Goal: Task Accomplishment & Management: Complete application form

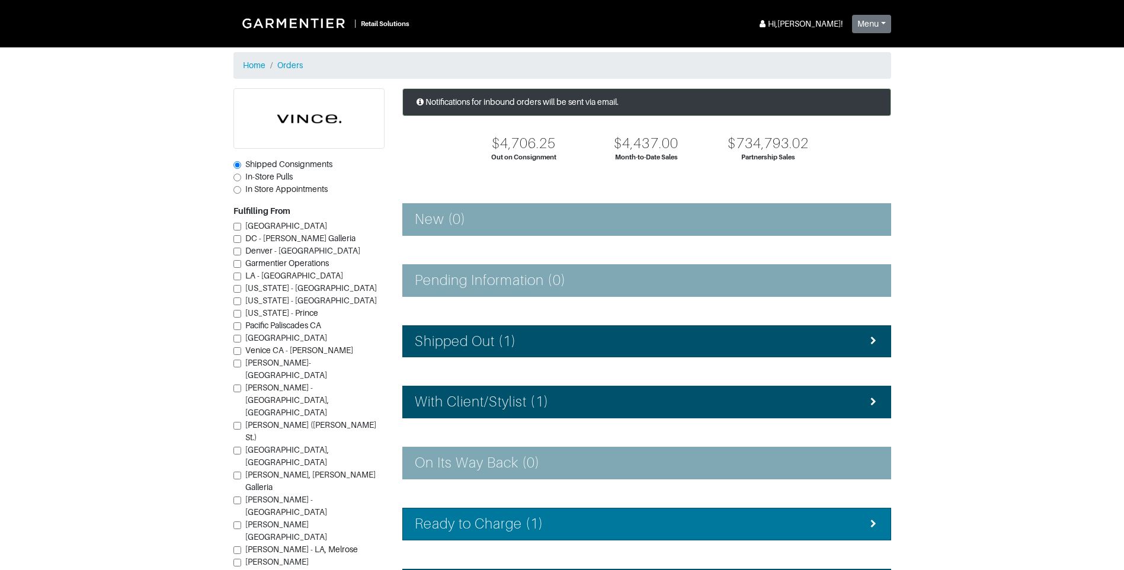
click at [522, 534] on li "Ready to Charge (1)" at bounding box center [646, 524] width 489 height 33
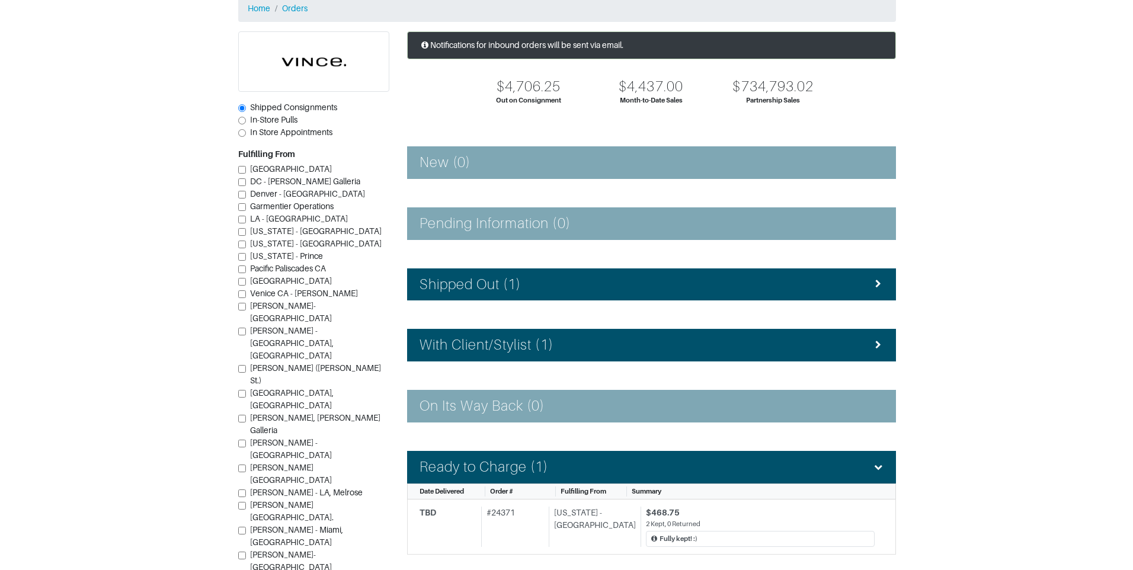
scroll to position [118, 0]
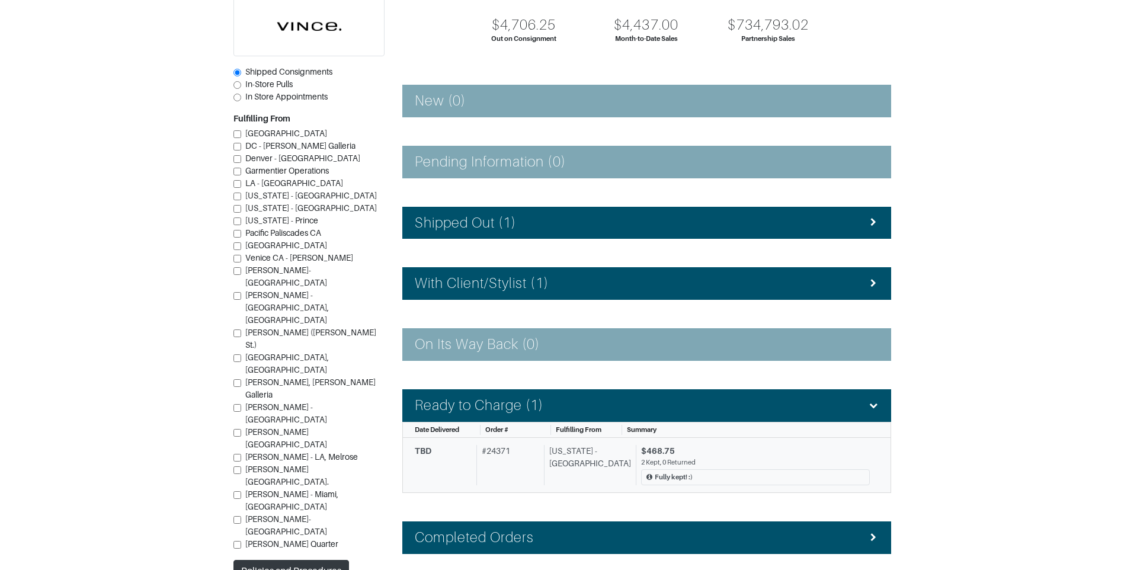
click at [636, 448] on div "$468.75 2 Kept, 0 Returned Fully kept! :)" at bounding box center [753, 465] width 234 height 41
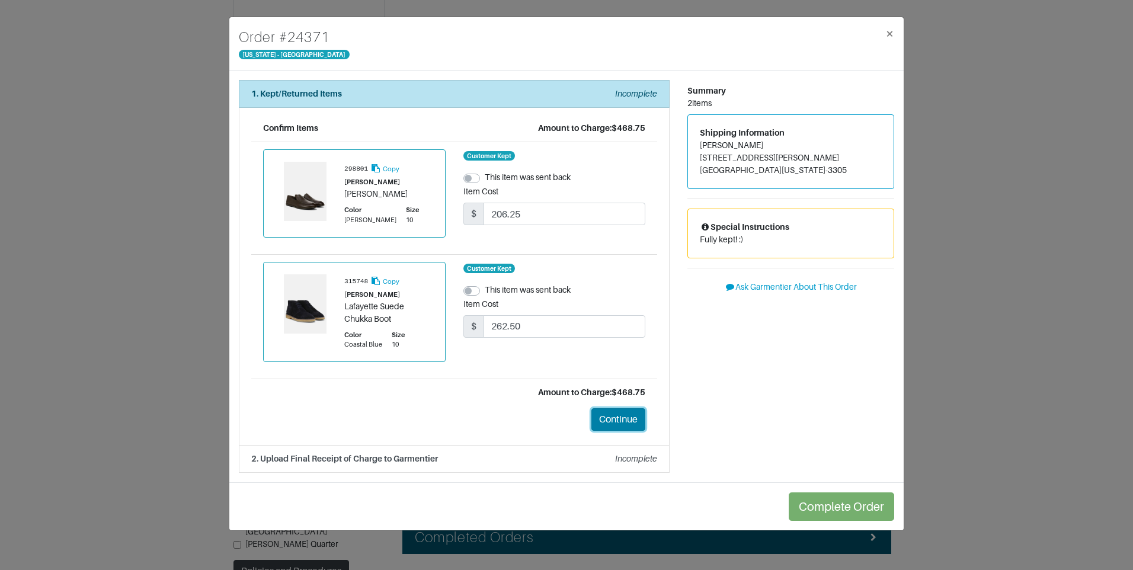
click at [608, 415] on button "Continue" at bounding box center [618, 419] width 54 height 23
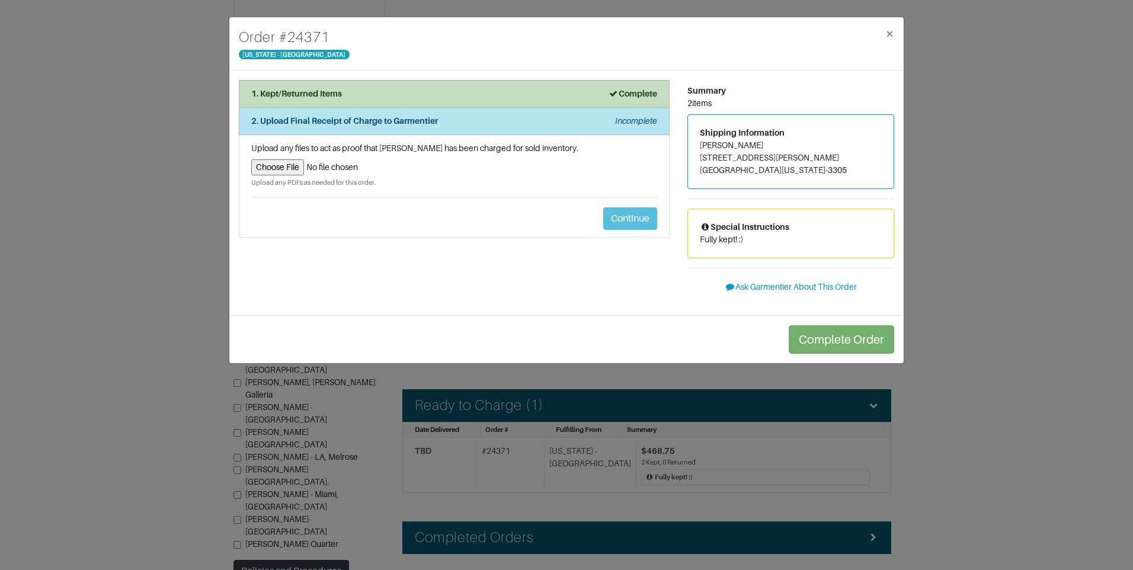
click at [294, 167] on input "file" at bounding box center [454, 167] width 406 height 16
click at [299, 155] on div "Upload any files to act as proof that [PERSON_NAME] has been charged for sold i…" at bounding box center [454, 165] width 406 height 46
drag, startPoint x: 299, startPoint y: 155, endPoint x: 293, endPoint y: 171, distance: 16.7
click at [293, 171] on input "file" at bounding box center [454, 167] width 406 height 16
type input "C:\fakepath\exchange_receipt_426f955c-2524-4544-9685-ce1d57d31fa1.pdf"
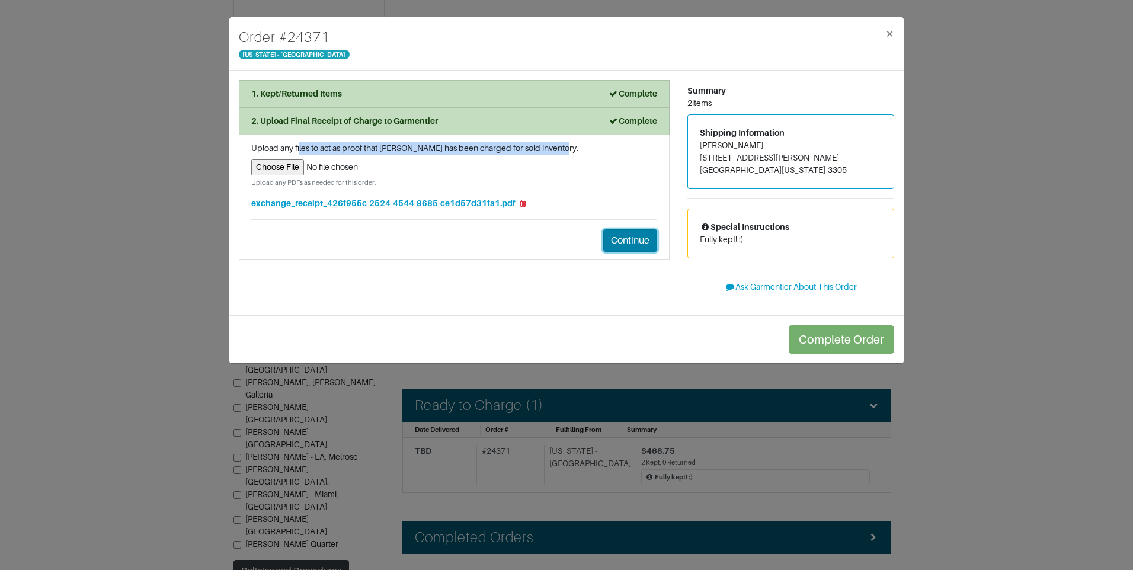
click at [639, 246] on button "Continue" at bounding box center [630, 240] width 54 height 23
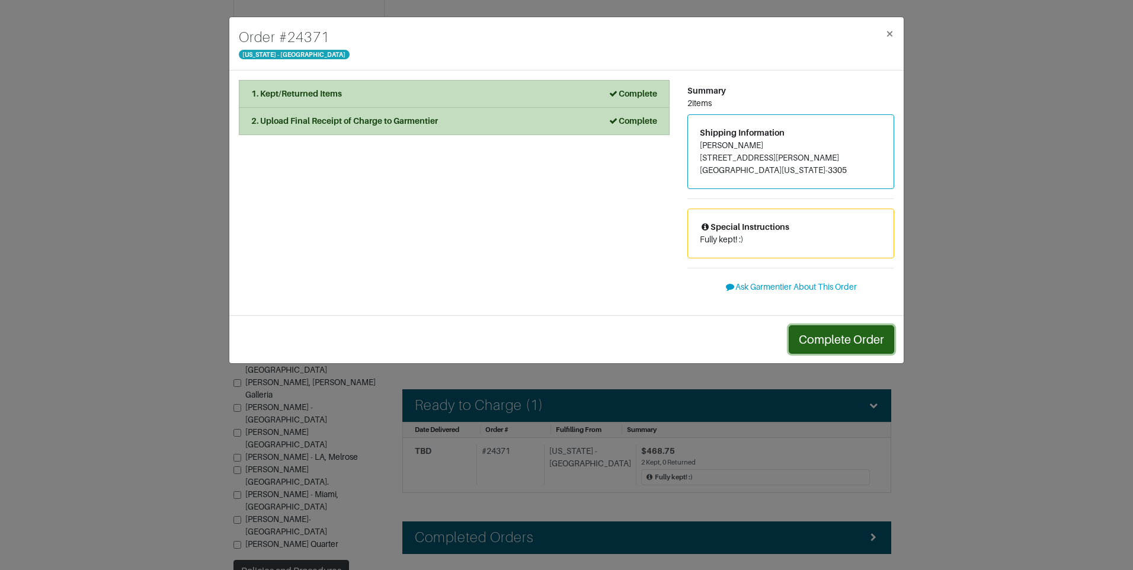
click at [825, 344] on button "Complete Order" at bounding box center [840, 339] width 105 height 28
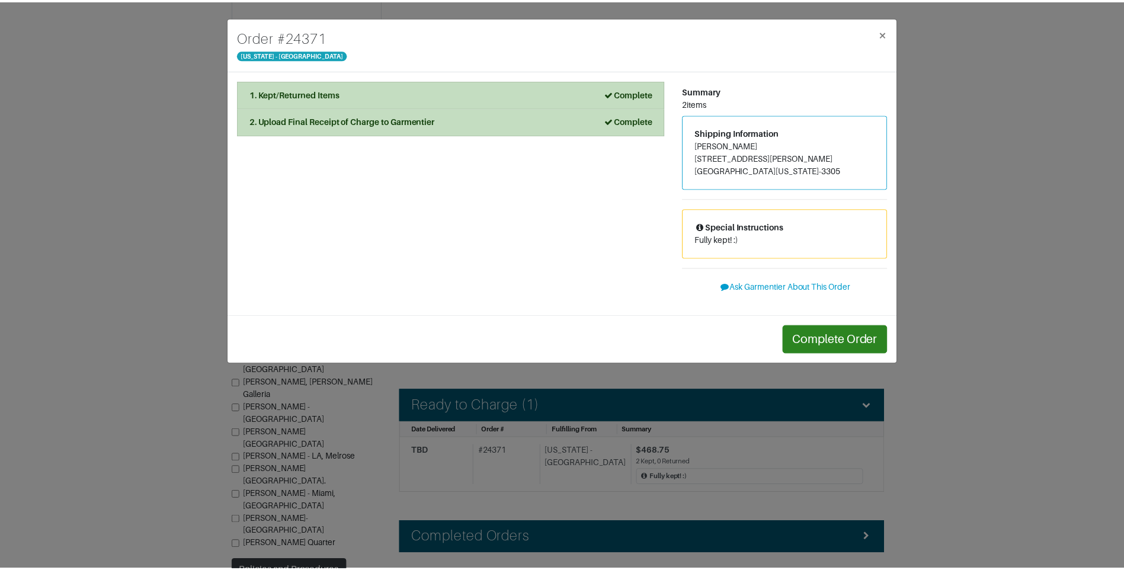
scroll to position [106, 0]
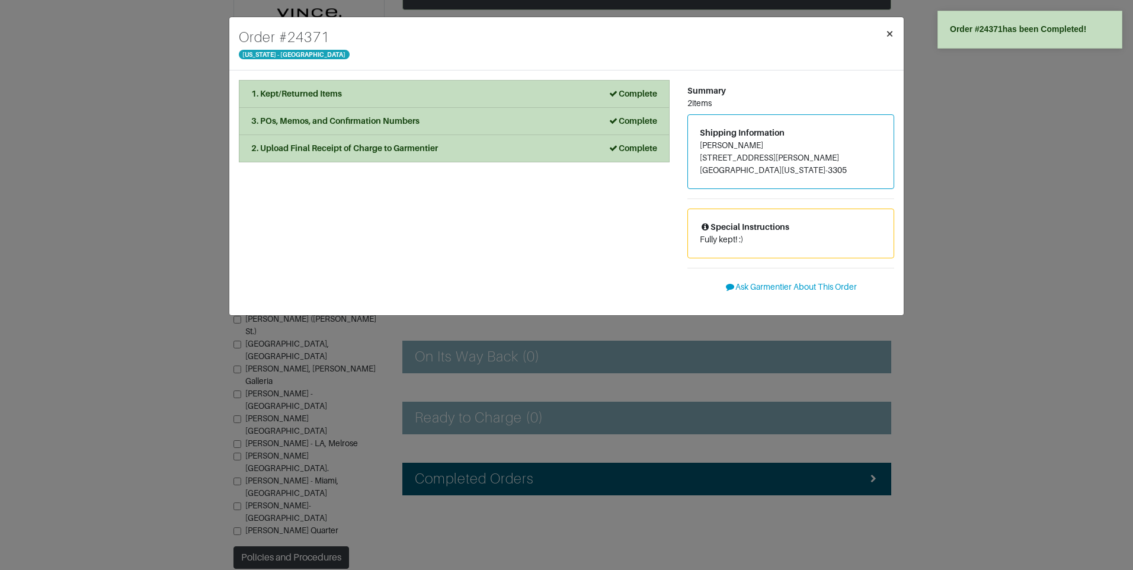
click at [887, 30] on span "×" at bounding box center [889, 33] width 9 height 16
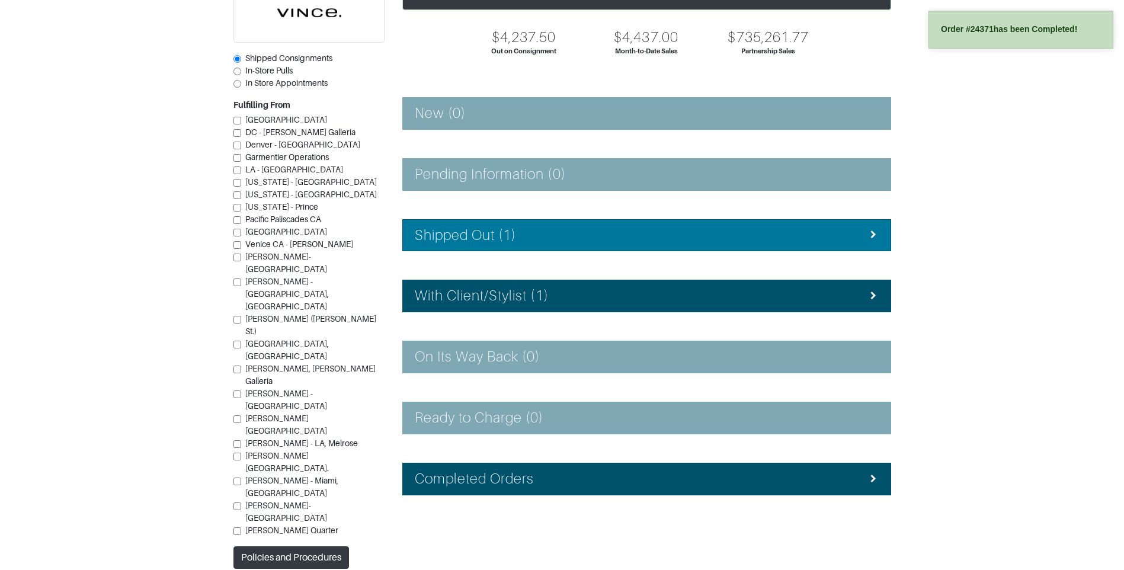
click at [588, 245] on li "Shipped Out (1)" at bounding box center [646, 235] width 489 height 33
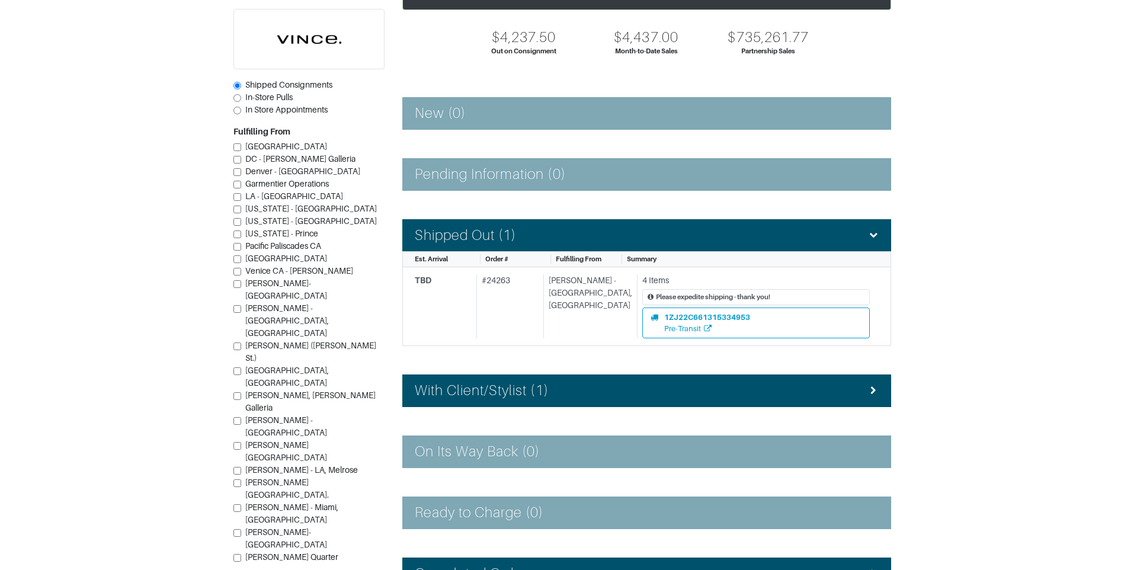
click at [598, 368] on div "Notifications for inbound orders will be sent via email. $4,237.50 Out on Consi…" at bounding box center [646, 300] width 506 height 636
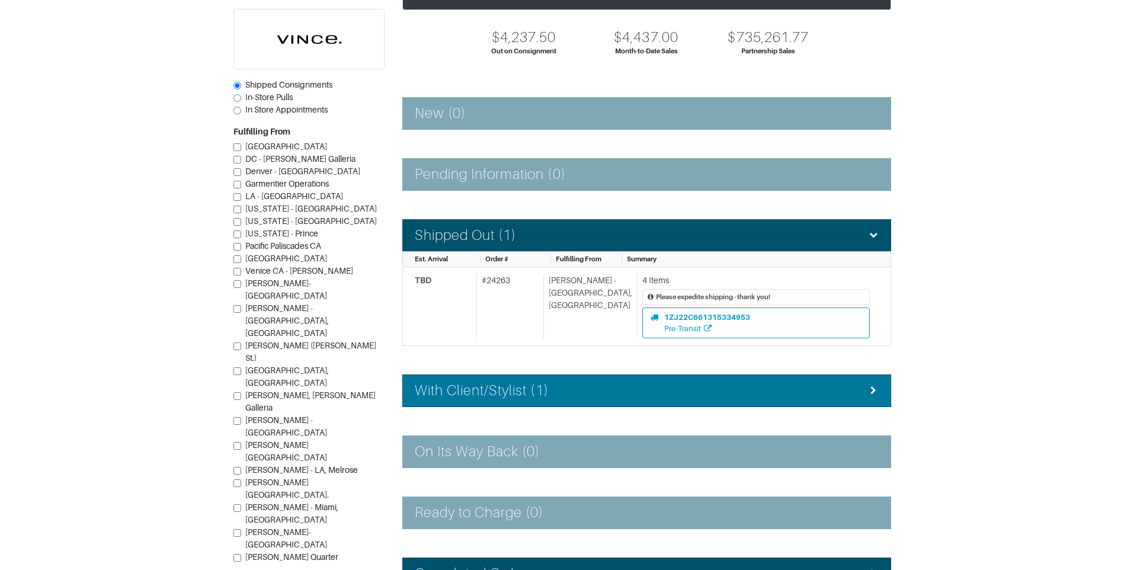
click at [597, 381] on li "With Client/Stylist (1)" at bounding box center [646, 390] width 489 height 33
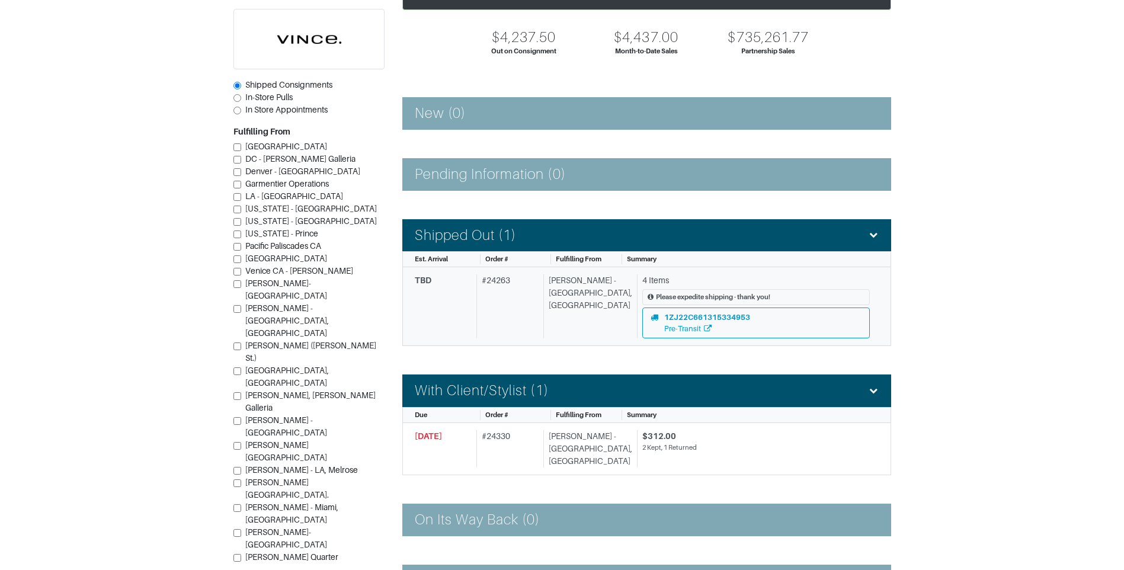
click at [576, 284] on div "[PERSON_NAME] - [GEOGRAPHIC_DATA], [GEOGRAPHIC_DATA]" at bounding box center [587, 306] width 89 height 64
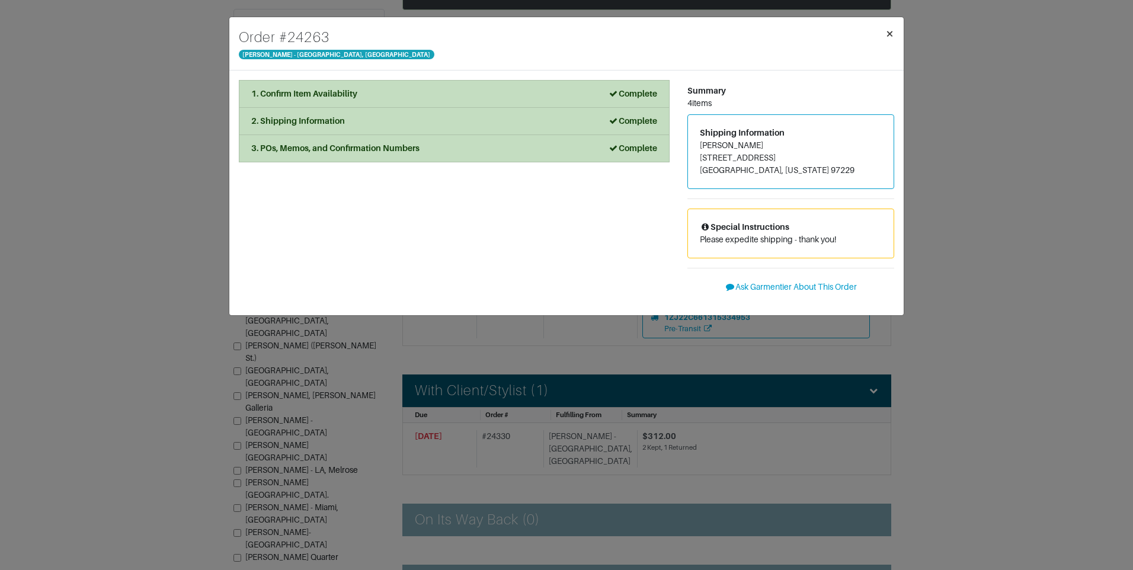
click at [897, 31] on button "×" at bounding box center [890, 33] width 28 height 33
